Goal: Find specific page/section: Find specific page/section

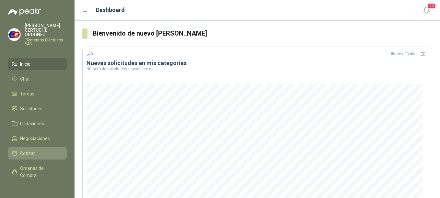
click at [31, 156] on span "Cotizar" at bounding box center [27, 153] width 15 height 7
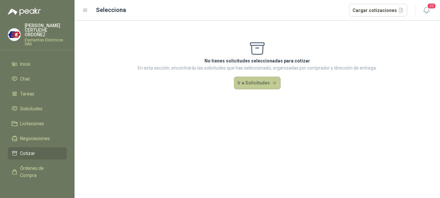
click at [253, 82] on button "Ir a Solicitudes" at bounding box center [257, 83] width 47 height 13
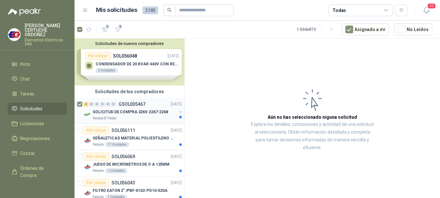
click at [130, 112] on p "SOLICITUD DE COMPRA 2265-2267-2268" at bounding box center [130, 112] width 75 height 6
